Goal: Task Accomplishment & Management: Complete application form

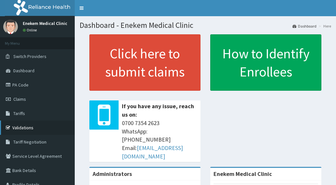
click at [37, 127] on link "Validations" at bounding box center [37, 128] width 75 height 14
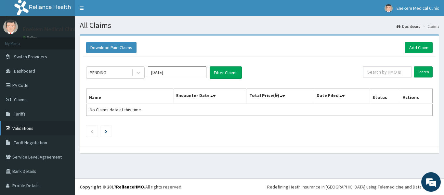
click at [21, 126] on link "Validations" at bounding box center [37, 128] width 75 height 14
click at [423, 44] on link "Add Claim" at bounding box center [419, 47] width 28 height 11
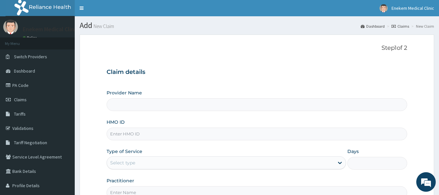
type input "Enekem Medical Clinic"
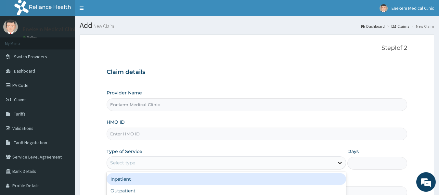
click at [340, 160] on icon at bounding box center [340, 162] width 6 height 6
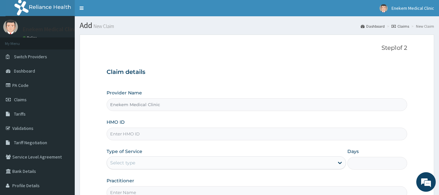
click at [381, 117] on div "Provider Name Enekem Medical Clinic HMO ID Type of Service Select type Days Pra…" at bounding box center [257, 143] width 301 height 109
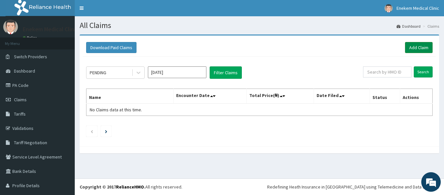
click at [420, 47] on link "Add Claim" at bounding box center [419, 47] width 28 height 11
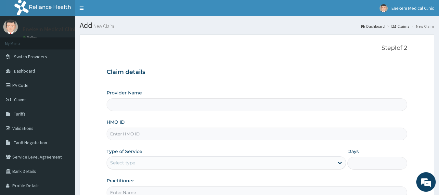
type input "Enekem Medical Clinic"
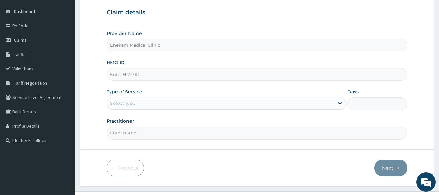
scroll to position [46, 0]
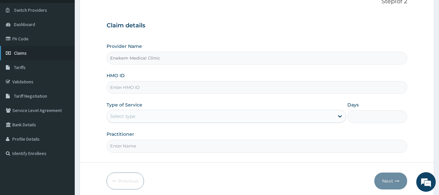
click at [47, 49] on link "Claims" at bounding box center [37, 53] width 75 height 14
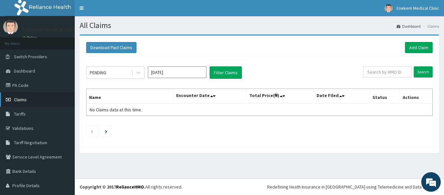
click at [18, 104] on link "Claims" at bounding box center [37, 99] width 75 height 14
click at [20, 85] on link "PA Code" at bounding box center [37, 85] width 75 height 14
click at [414, 48] on link "Add Claim" at bounding box center [419, 47] width 28 height 11
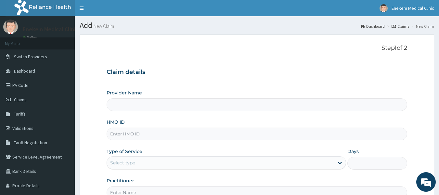
type input "Enekem Medical Clinic"
click at [140, 137] on input "HMO ID" at bounding box center [257, 133] width 301 height 13
type input "mgg/10044/a"
click at [192, 170] on div "Provider Name Enekem Medical Clinic HMO ID mgg/10044/a Type of Service Select t…" at bounding box center [257, 143] width 301 height 109
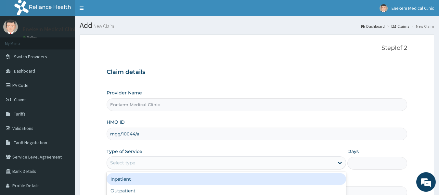
click at [193, 166] on div "Select type" at bounding box center [220, 162] width 227 height 10
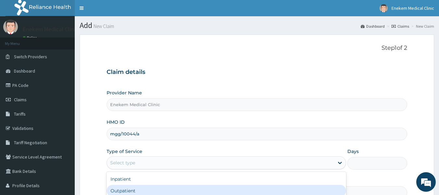
click at [141, 191] on div "Outpatient" at bounding box center [226, 191] width 239 height 12
type input "1"
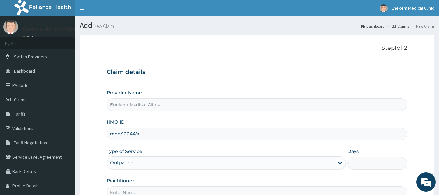
click at [149, 189] on input "Practitioner" at bounding box center [257, 192] width 301 height 13
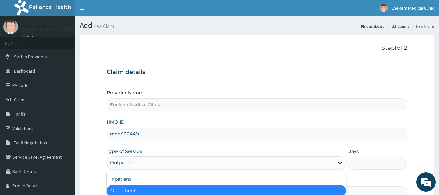
click at [220, 163] on div "Outpatient" at bounding box center [220, 162] width 227 height 10
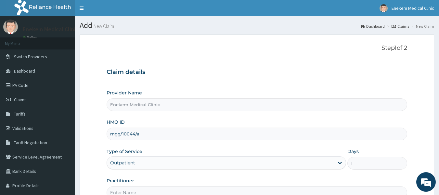
click at [404, 150] on div "Days 1" at bounding box center [377, 158] width 60 height 21
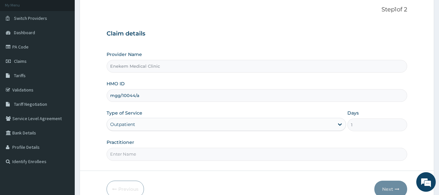
scroll to position [41, 0]
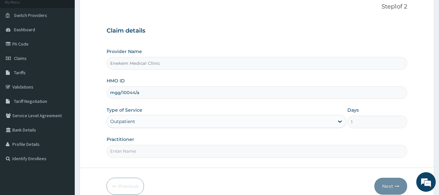
click at [258, 155] on input "Practitioner" at bounding box center [257, 151] width 301 height 13
type input "Dr. Obikoya"
click at [390, 189] on button "Next" at bounding box center [390, 185] width 33 height 17
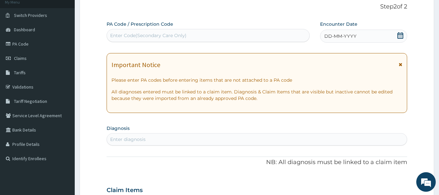
click at [198, 35] on div "Enter Code(Secondary Care Only)" at bounding box center [208, 35] width 203 height 10
paste input "PA/6AE414"
type input "PA/6AE414"
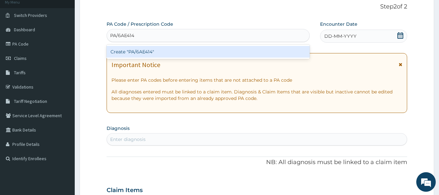
click at [175, 55] on div "Create "PA/6AE414"" at bounding box center [208, 52] width 203 height 12
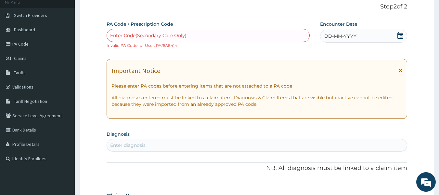
paste input "PA/6AE414"
type input "PA/6AE414"
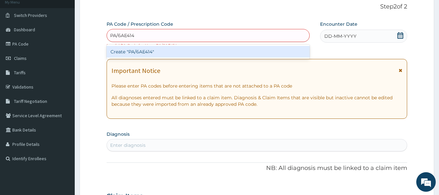
click at [140, 50] on div "Create "PA/6AE414"" at bounding box center [208, 52] width 203 height 12
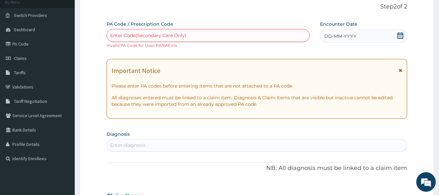
click at [391, 39] on div "DD-MM-YYYY" at bounding box center [363, 36] width 87 height 13
click at [234, 134] on section "Diagnosis Enter diagnosis" at bounding box center [257, 140] width 301 height 22
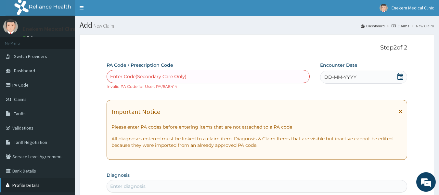
scroll to position [0, 0]
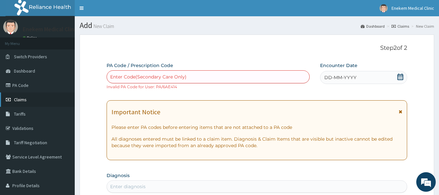
click at [10, 98] on icon at bounding box center [9, 99] width 6 height 5
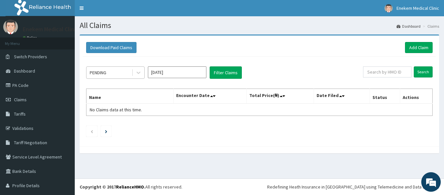
click at [119, 75] on div "PENDING" at bounding box center [108, 72] width 45 height 10
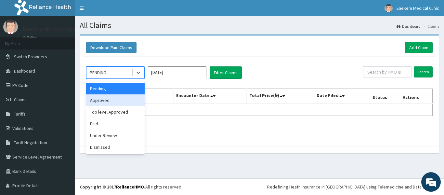
click at [110, 103] on div "Approved" at bounding box center [115, 100] width 58 height 12
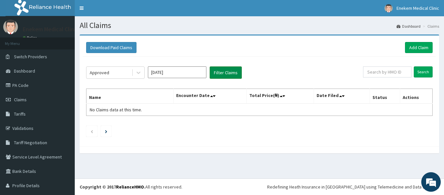
click at [228, 72] on button "Filter Claims" at bounding box center [226, 72] width 32 height 12
click at [221, 71] on button "Filter Claims" at bounding box center [226, 72] width 32 height 12
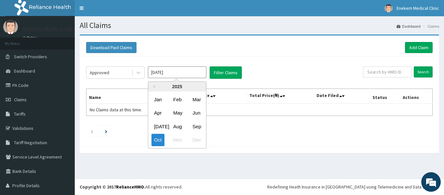
click at [194, 67] on input "[DATE]" at bounding box center [177, 72] width 58 height 12
drag, startPoint x: 194, startPoint y: 67, endPoint x: 191, endPoint y: 72, distance: 5.6
click at [191, 72] on input "[DATE]" at bounding box center [177, 72] width 58 height 12
click at [236, 108] on div "Previous Year 2025 Jan Feb Mar Apr May Jun Jul Aug Sep Oct Nov Dec" at bounding box center [187, 115] width 110 height 69
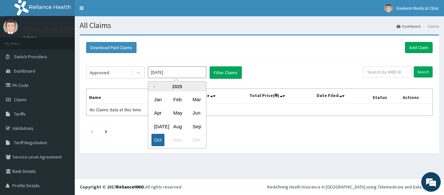
click at [160, 137] on div "Oct" at bounding box center [157, 140] width 13 height 12
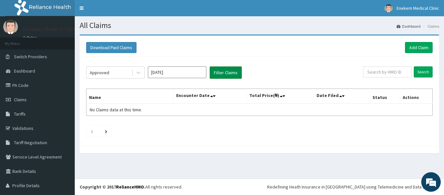
click at [224, 73] on button "Filter Claims" at bounding box center [226, 72] width 32 height 12
click at [231, 70] on button "Filter Claims" at bounding box center [226, 72] width 32 height 12
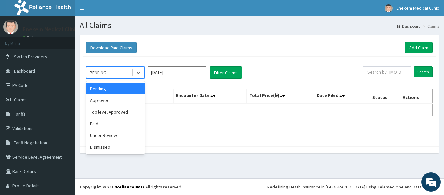
click at [128, 75] on div "PENDING" at bounding box center [108, 72] width 45 height 10
click at [113, 106] on div "Top level Approved" at bounding box center [115, 112] width 58 height 12
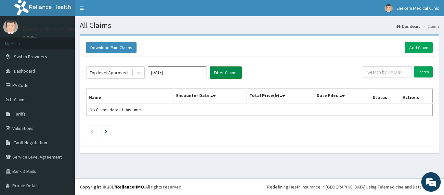
click at [220, 70] on button "Filter Claims" at bounding box center [226, 72] width 32 height 12
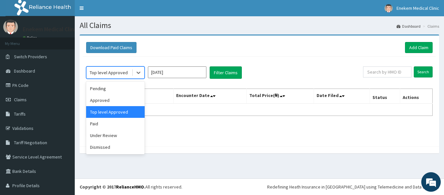
click at [116, 70] on div "Top level Approved" at bounding box center [109, 72] width 38 height 6
click at [103, 101] on div "Approved" at bounding box center [115, 100] width 58 height 12
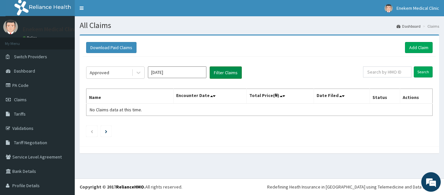
click at [225, 71] on button "Filter Claims" at bounding box center [226, 72] width 32 height 12
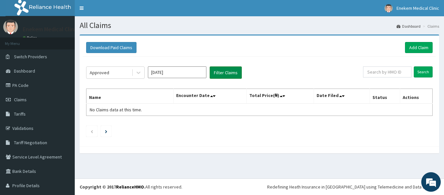
click at [225, 71] on button "Filter Claims" at bounding box center [226, 72] width 32 height 12
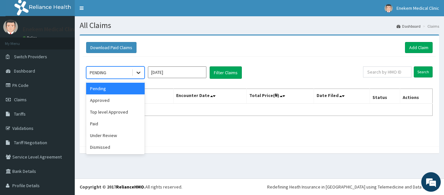
click at [135, 69] on div at bounding box center [139, 73] width 12 height 12
click at [109, 103] on div "Approved" at bounding box center [115, 100] width 58 height 12
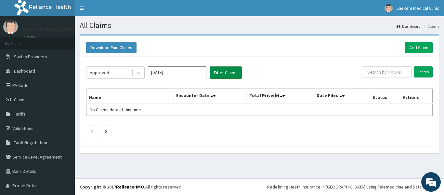
click at [237, 70] on button "Filter Claims" at bounding box center [226, 72] width 32 height 12
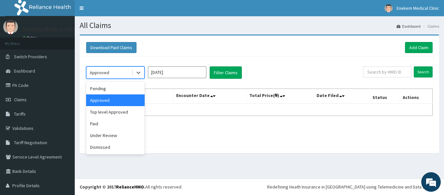
click at [125, 74] on div "Approved" at bounding box center [108, 72] width 45 height 10
click at [98, 121] on div "Paid" at bounding box center [115, 124] width 58 height 12
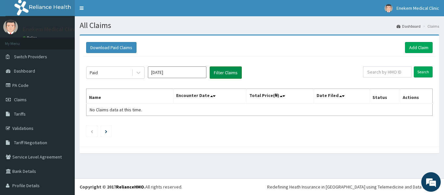
click at [232, 76] on button "Filter Claims" at bounding box center [226, 72] width 32 height 12
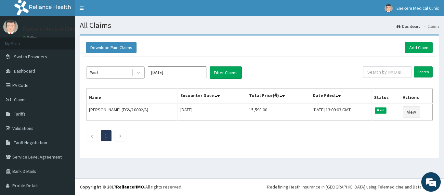
click at [124, 74] on div "Paid" at bounding box center [108, 72] width 45 height 10
click at [162, 126] on div "Paid Oct 2025 Filter Claims Search Name Encounter Date Total Price(₦) Date File…" at bounding box center [259, 102] width 353 height 91
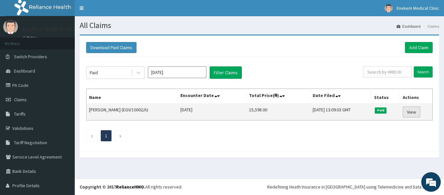
click at [409, 107] on link "View" at bounding box center [412, 111] width 18 height 11
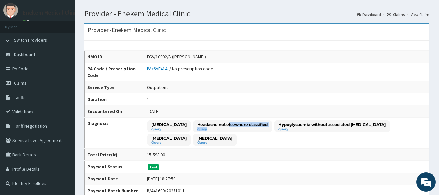
drag, startPoint x: 246, startPoint y: 127, endPoint x: 246, endPoint y: 122, distance: 5.5
click at [246, 122] on div "Headache not elsewhere classified query" at bounding box center [233, 126] width 80 height 12
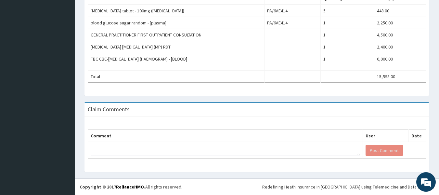
scroll to position [276, 0]
